Goal: Navigation & Orientation: Find specific page/section

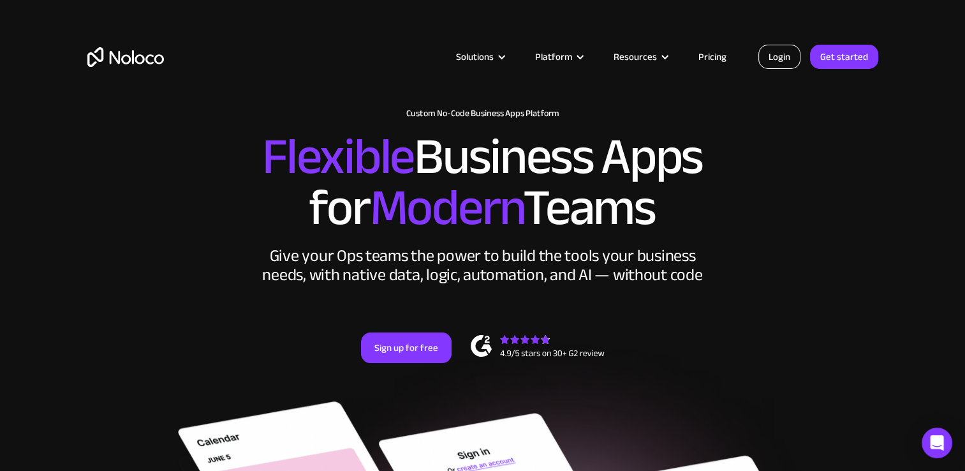
click at [781, 54] on link "Login" at bounding box center [780, 57] width 42 height 24
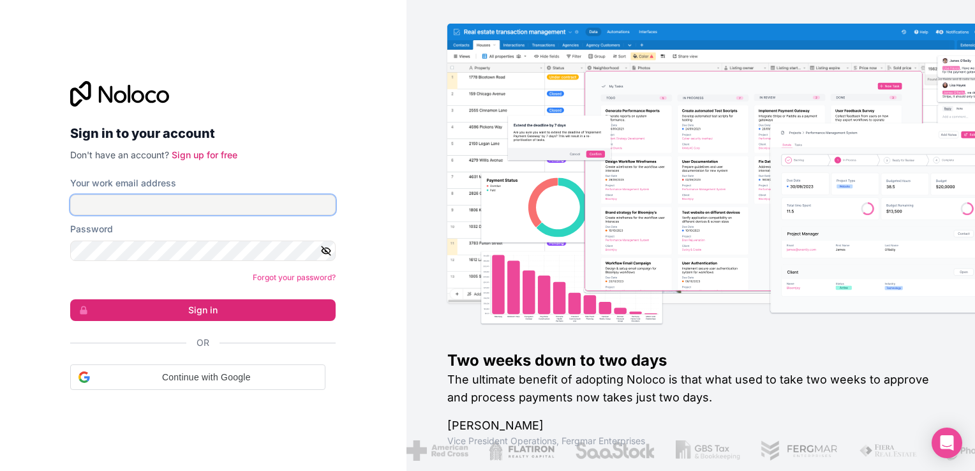
click at [272, 198] on input "Your work email address" at bounding box center [202, 205] width 265 height 20
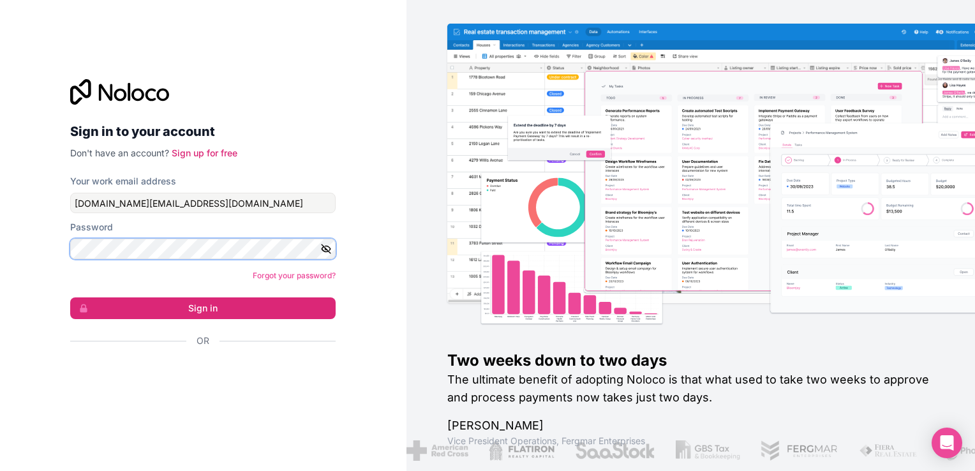
click at [70, 297] on button "Sign in" at bounding box center [202, 308] width 265 height 22
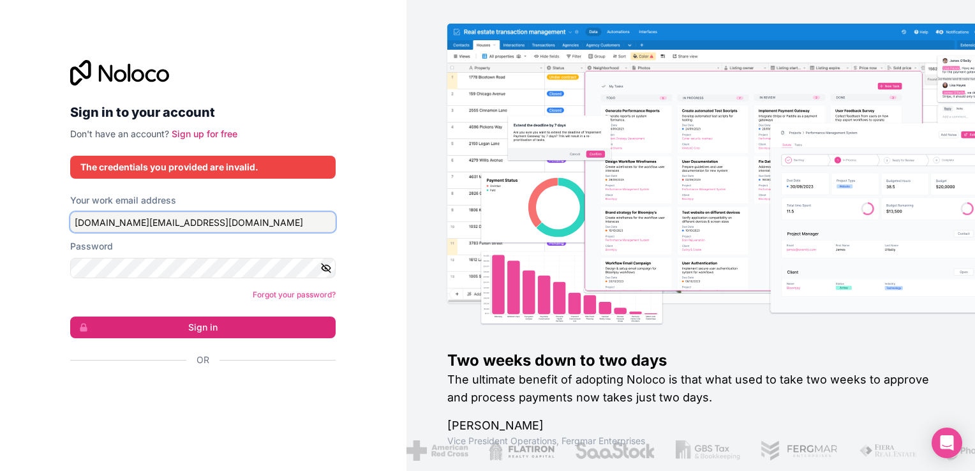
click at [186, 219] on input "[DOMAIN_NAME][EMAIL_ADDRESS][DOMAIN_NAME]" at bounding box center [202, 222] width 265 height 20
type input "[EMAIL_ADDRESS][DOMAIN_NAME]"
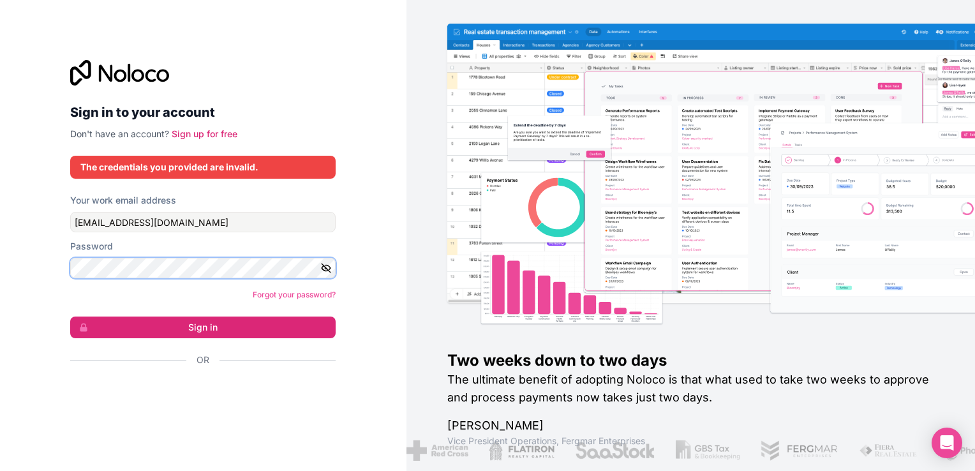
click at [70, 316] on button "Sign in" at bounding box center [202, 327] width 265 height 22
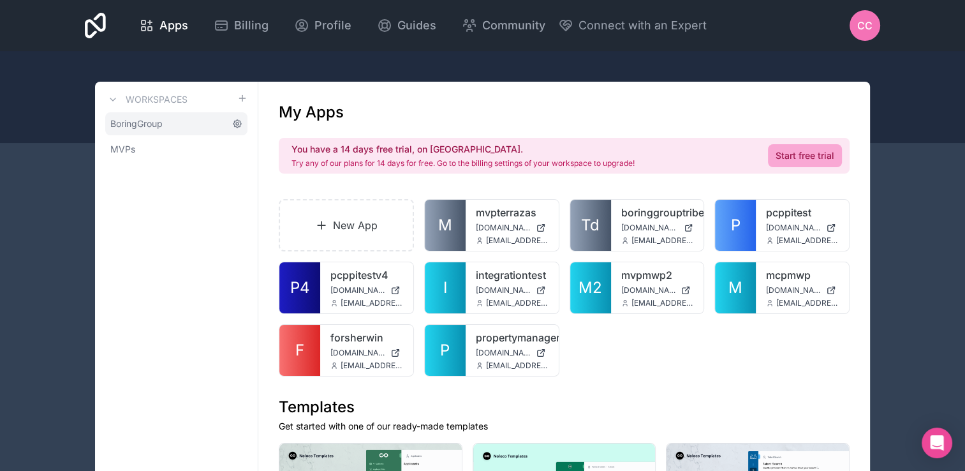
click at [236, 123] on icon at bounding box center [237, 124] width 3 height 3
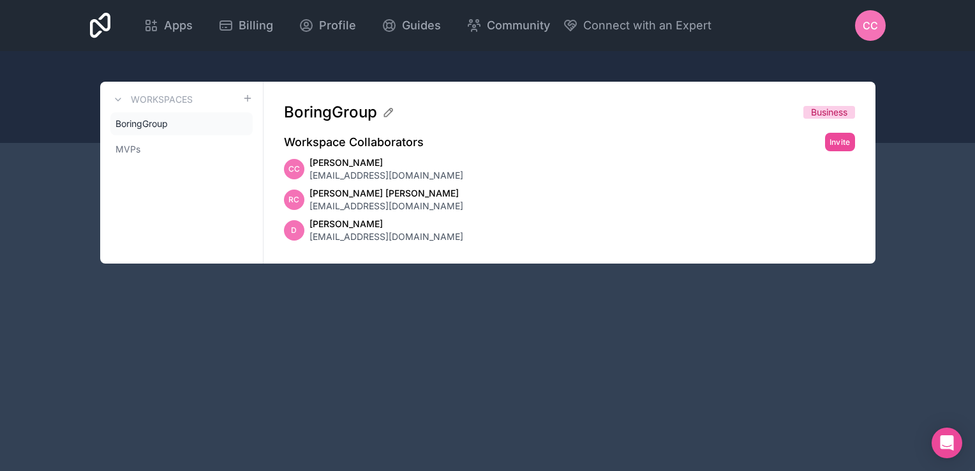
click at [338, 227] on span "[PERSON_NAME]" at bounding box center [386, 224] width 154 height 13
click at [241, 123] on icon at bounding box center [242, 124] width 3 height 3
click at [246, 125] on icon at bounding box center [242, 124] width 10 height 10
click at [217, 129] on link "BoringGroup" at bounding box center [181, 123] width 142 height 23
click at [214, 119] on link "BoringGroup" at bounding box center [181, 123] width 142 height 23
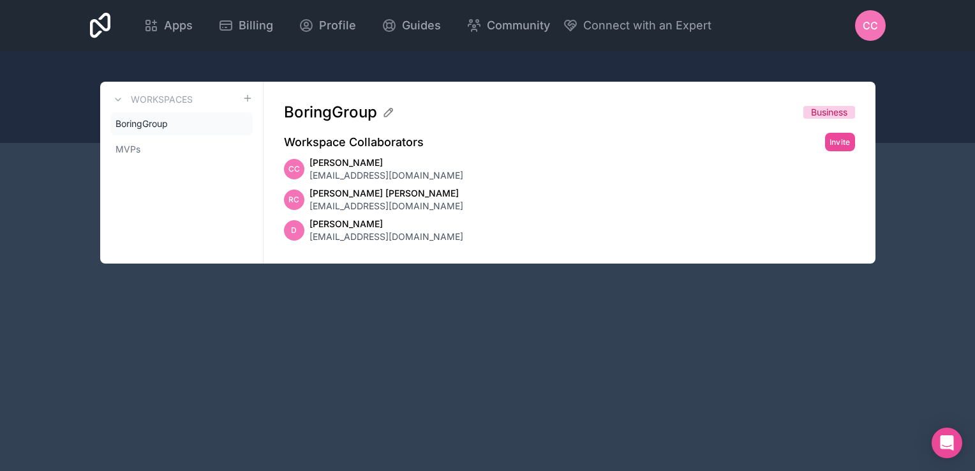
click at [315, 110] on span "BoringGroup" at bounding box center [330, 112] width 93 height 20
click at [209, 117] on link "BoringGroup" at bounding box center [181, 123] width 142 height 23
click at [165, 153] on link "MVPs" at bounding box center [181, 149] width 142 height 23
click at [163, 123] on span "BoringGroup" at bounding box center [141, 123] width 52 height 13
click at [166, 126] on span "BoringGroup" at bounding box center [141, 123] width 52 height 13
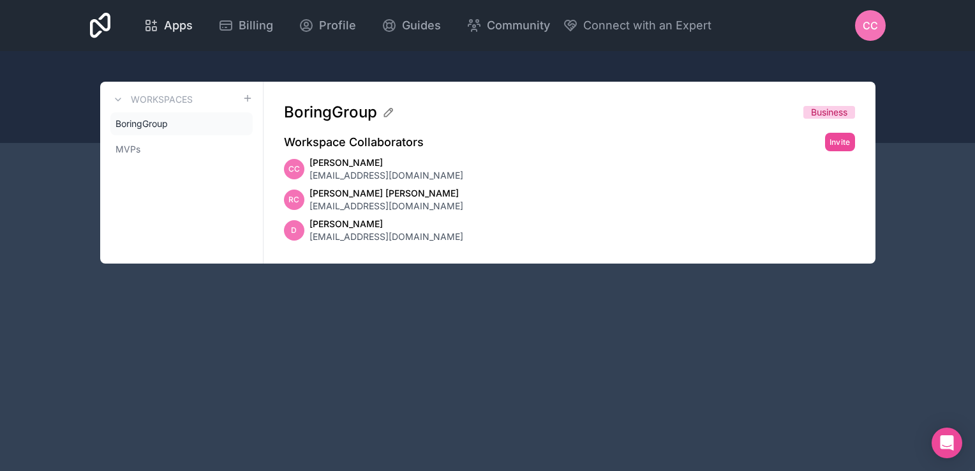
click at [170, 34] on span "Apps" at bounding box center [178, 26] width 29 height 18
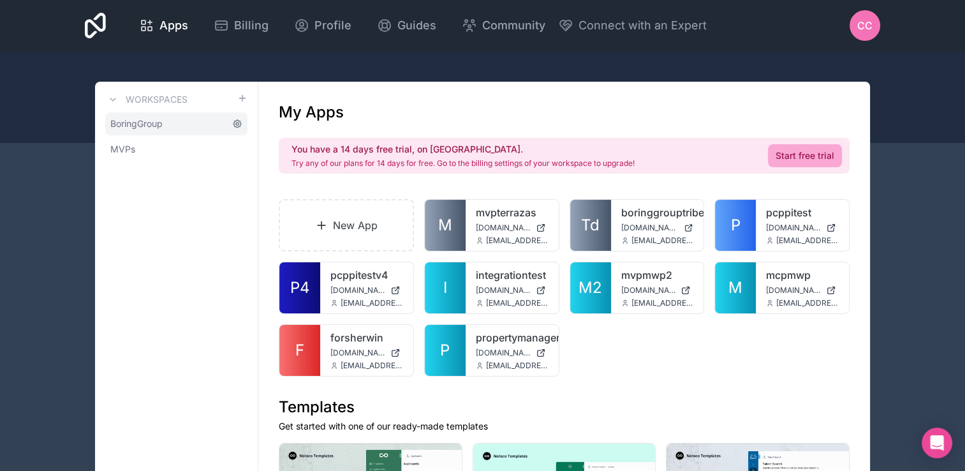
click at [240, 124] on icon at bounding box center [238, 124] width 8 height 8
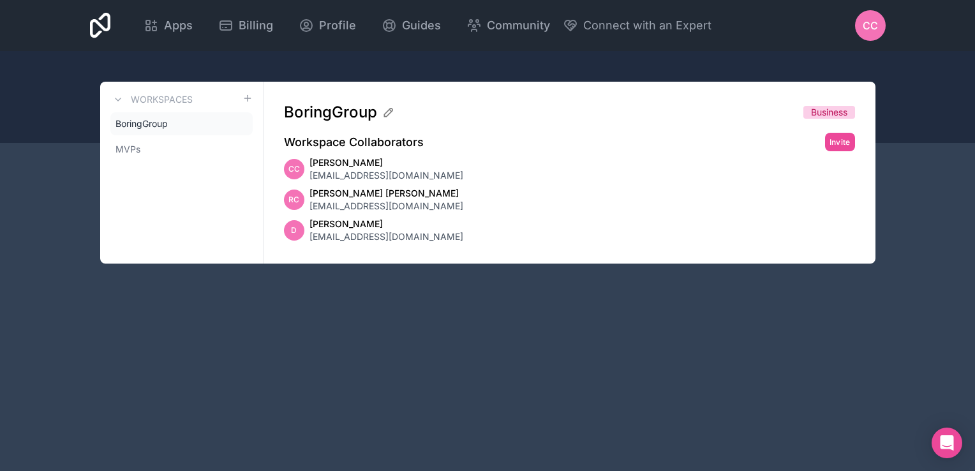
click at [302, 200] on div "RC" at bounding box center [294, 200] width 20 height 20
click at [322, 200] on span "[EMAIL_ADDRESS][DOMAIN_NAME]" at bounding box center [386, 206] width 154 height 13
click at [322, 219] on span "[PERSON_NAME]" at bounding box center [386, 224] width 154 height 13
click at [327, 227] on span "[PERSON_NAME]" at bounding box center [386, 224] width 154 height 13
click at [245, 122] on icon at bounding box center [242, 124] width 10 height 10
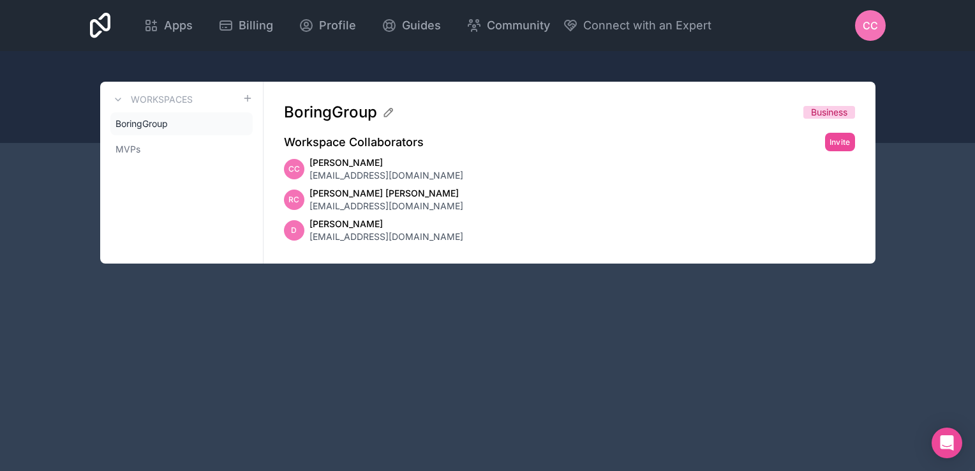
click at [203, 101] on div "Workspaces" at bounding box center [181, 99] width 142 height 15
click at [174, 31] on span "Apps" at bounding box center [178, 26] width 29 height 18
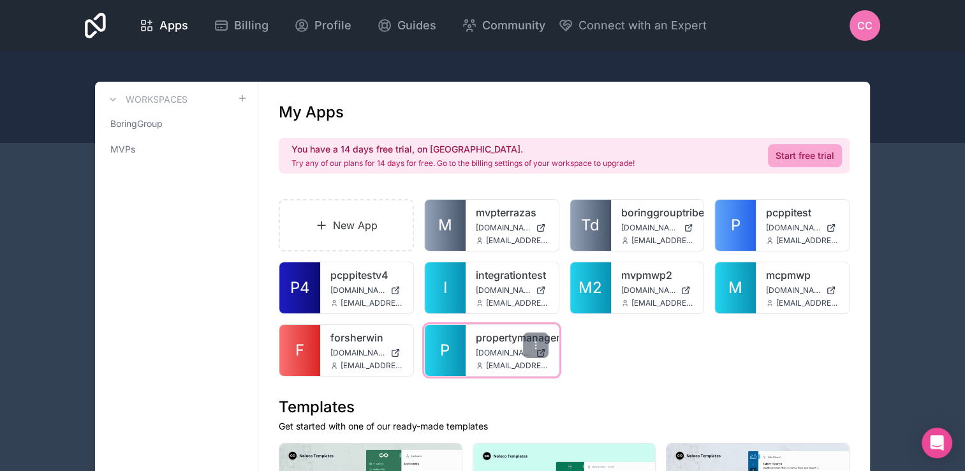
click at [452, 343] on link "P" at bounding box center [445, 350] width 41 height 51
